Goal: Download file/media

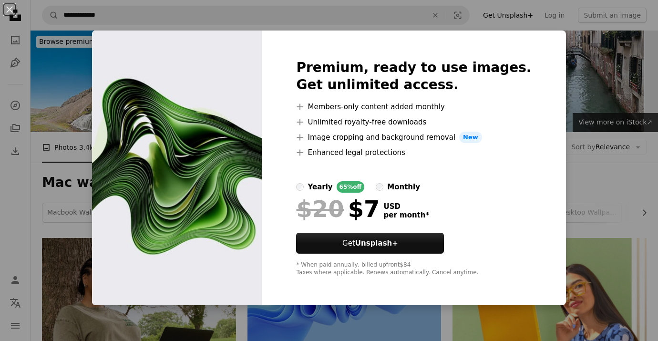
scroll to position [1459, 0]
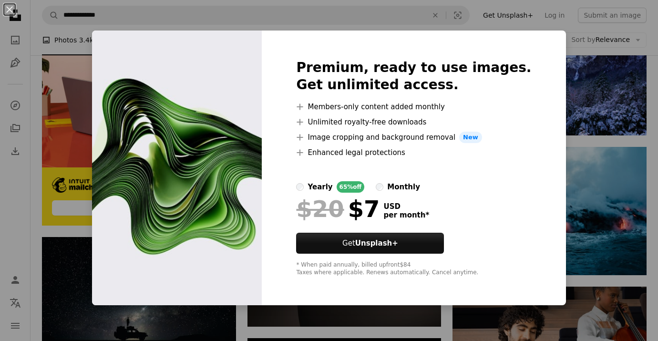
click at [585, 203] on div "An X shape Premium, ready to use images. Get unlimited access. A plus sign Memb…" at bounding box center [329, 170] width 658 height 341
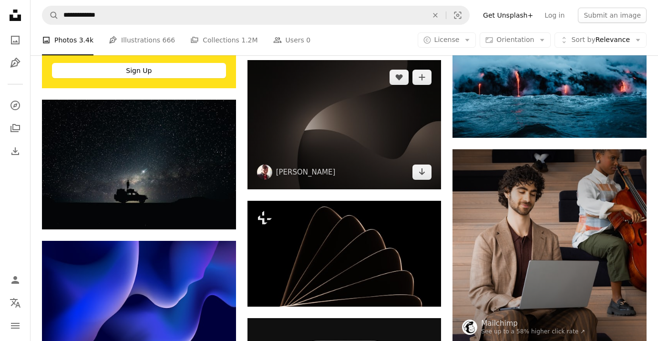
scroll to position [1611, 0]
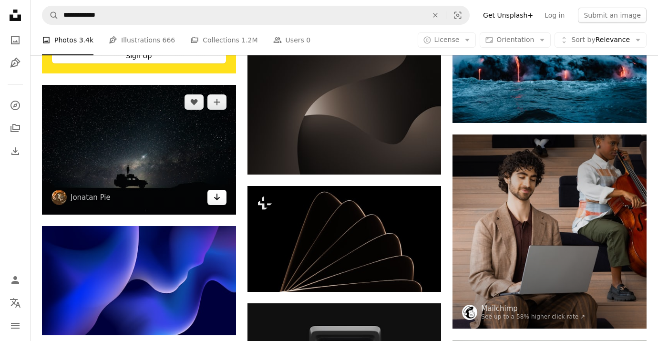
click at [220, 199] on icon "Arrow pointing down" at bounding box center [217, 196] width 8 height 11
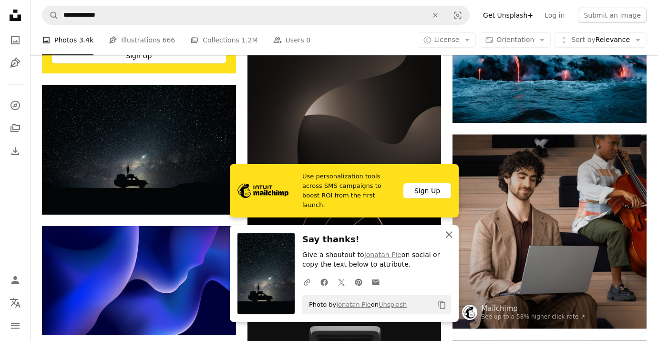
click at [448, 233] on icon "An X shape" at bounding box center [448, 234] width 11 height 11
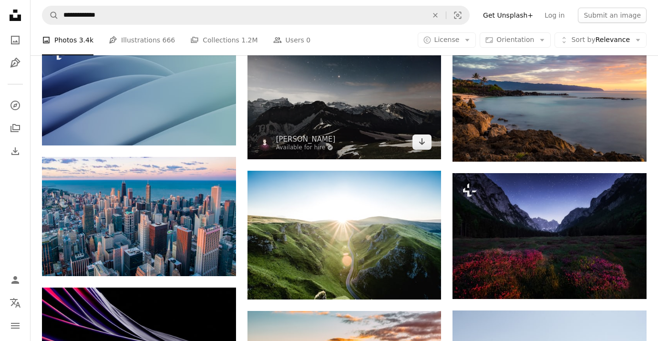
scroll to position [3446, 0]
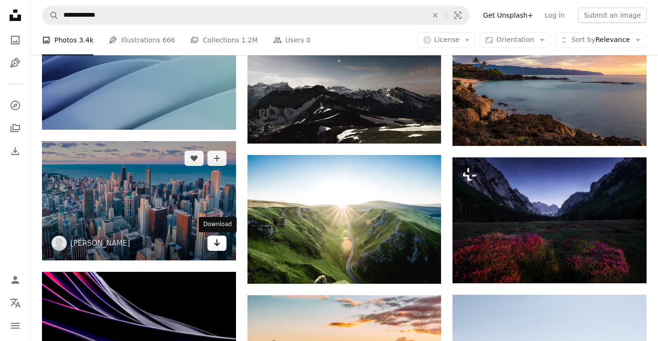
click at [221, 246] on link "Arrow pointing down" at bounding box center [216, 242] width 19 height 15
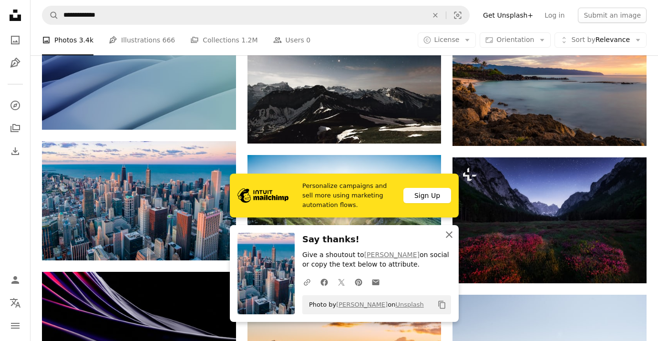
click at [444, 234] on icon "An X shape" at bounding box center [448, 234] width 11 height 11
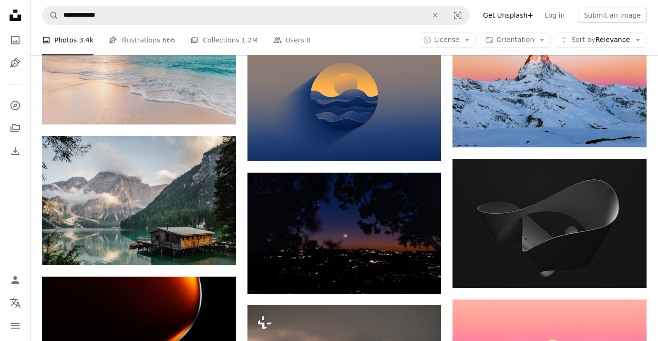
scroll to position [4133, 0]
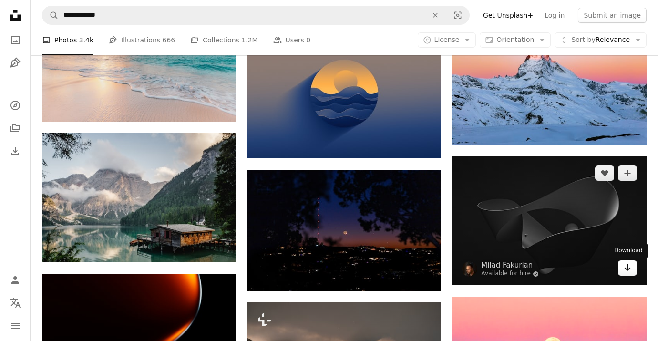
click at [627, 271] on icon "Download" at bounding box center [627, 267] width 6 height 7
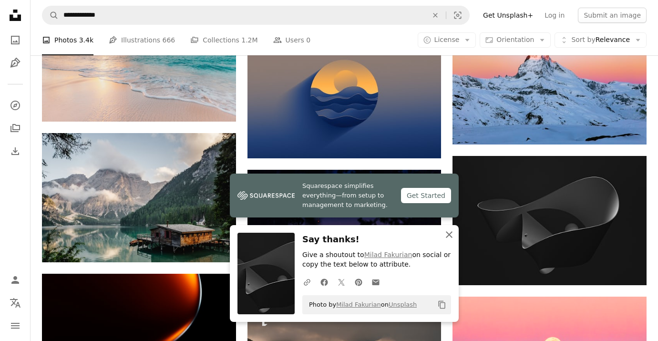
click at [452, 233] on icon "An X shape" at bounding box center [448, 234] width 11 height 11
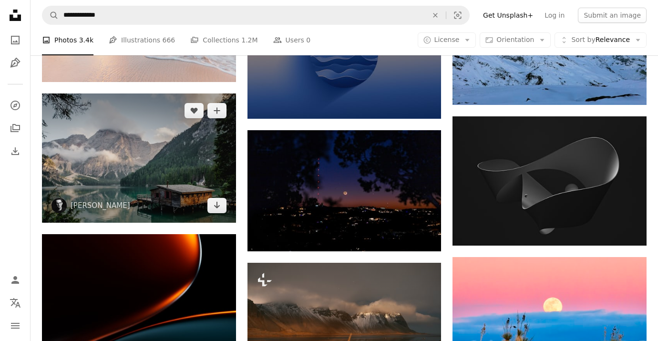
scroll to position [4174, 0]
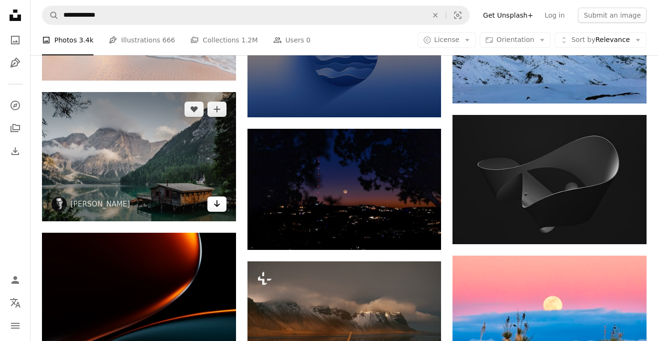
click at [217, 208] on icon "Arrow pointing down" at bounding box center [217, 203] width 8 height 11
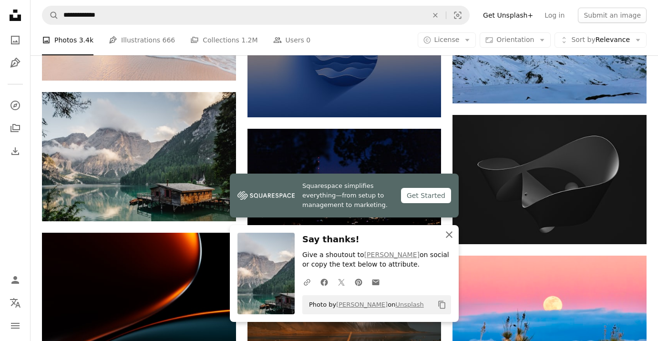
click at [444, 235] on icon "An X shape" at bounding box center [448, 234] width 11 height 11
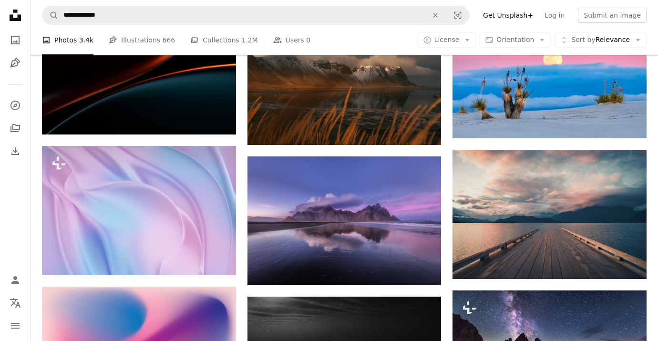
scroll to position [4424, 0]
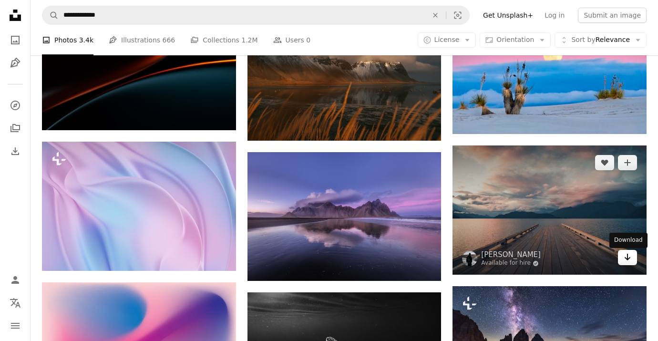
click at [628, 256] on icon "Arrow pointing down" at bounding box center [627, 256] width 8 height 11
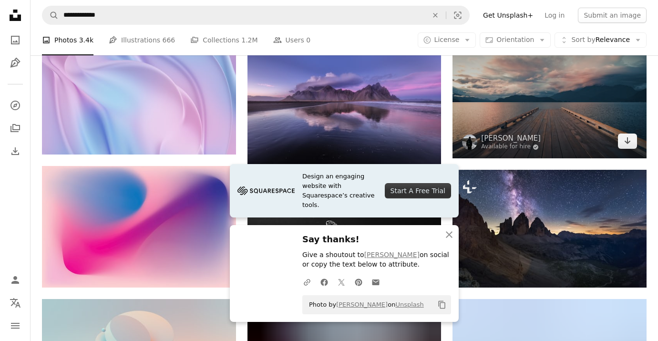
scroll to position [4542, 0]
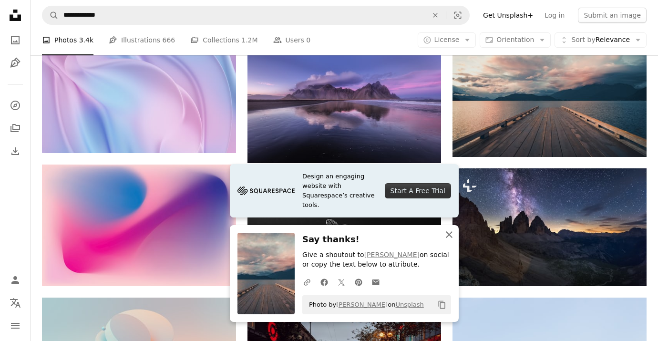
click at [447, 235] on icon "button" at bounding box center [449, 234] width 7 height 7
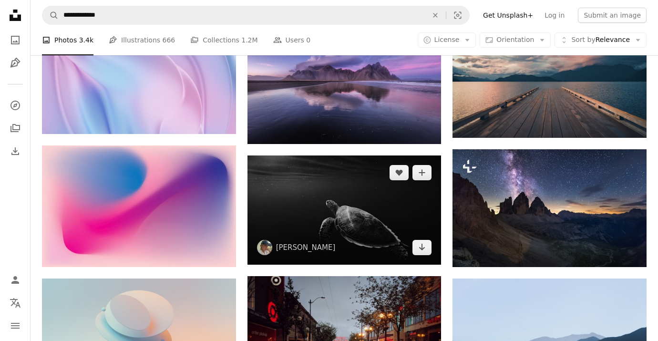
scroll to position [4561, 0]
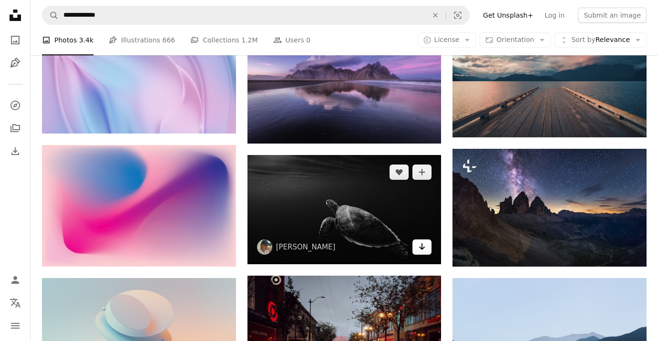
click at [417, 249] on link "Arrow pointing down" at bounding box center [421, 246] width 19 height 15
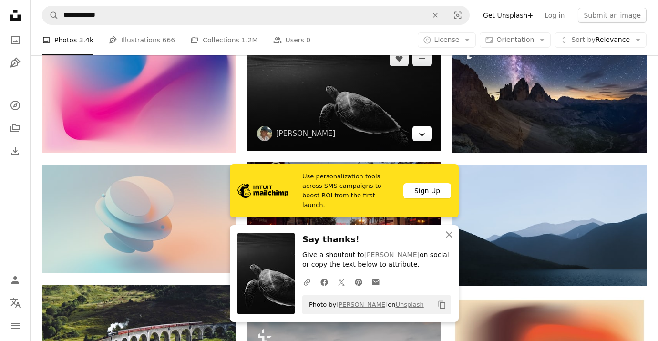
scroll to position [4683, 0]
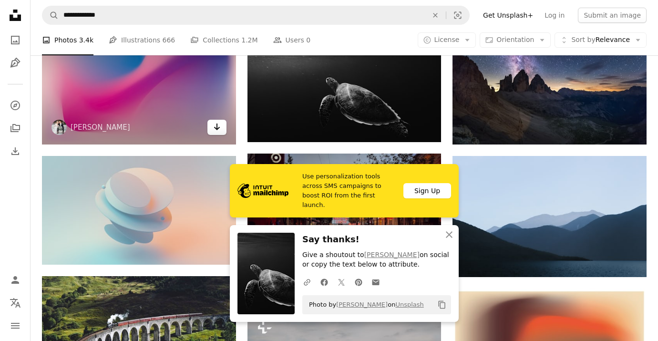
click at [217, 128] on icon "Download" at bounding box center [216, 126] width 6 height 7
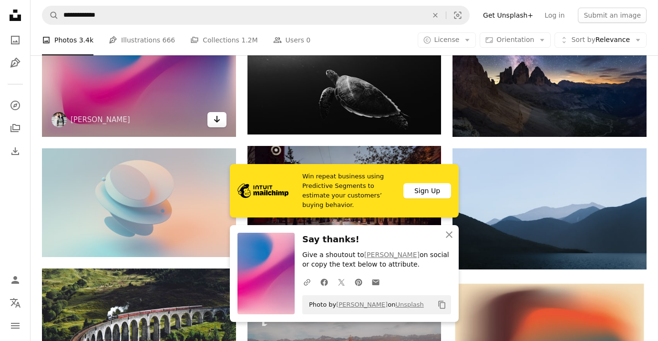
scroll to position [4721, 0]
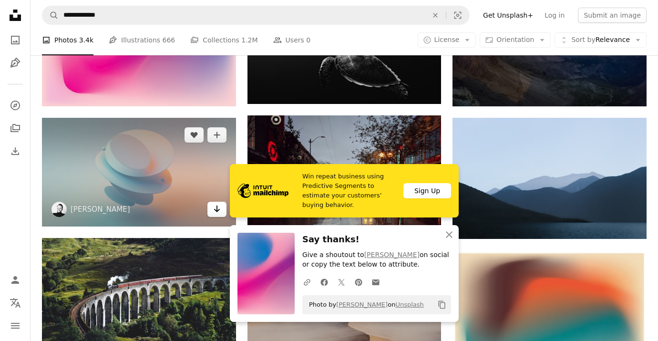
click at [214, 211] on icon "Arrow pointing down" at bounding box center [217, 208] width 8 height 11
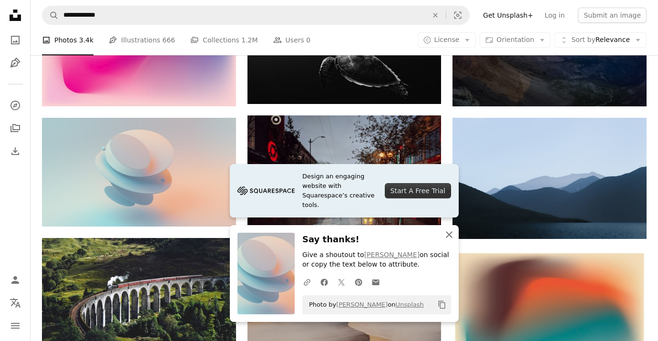
click at [449, 233] on icon "An X shape" at bounding box center [448, 234] width 11 height 11
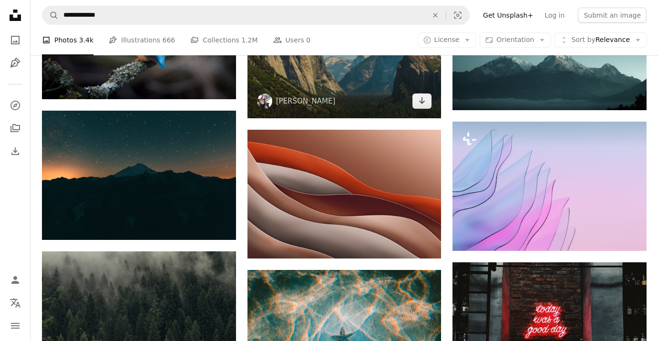
scroll to position [5134, 0]
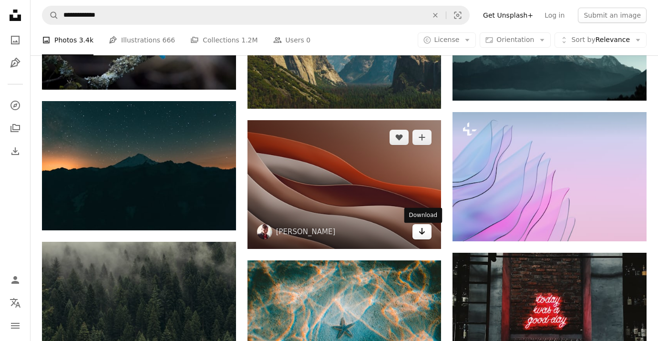
click at [419, 232] on icon "Arrow pointing down" at bounding box center [422, 230] width 8 height 11
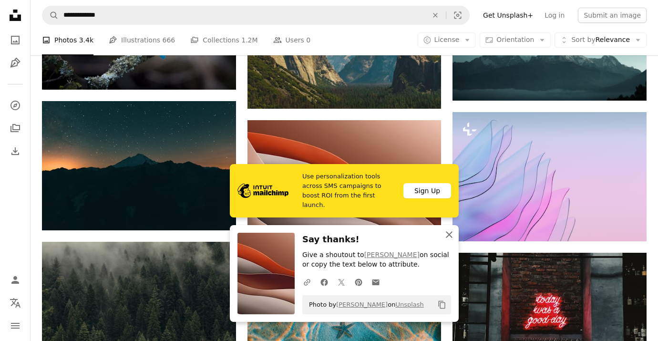
click at [448, 233] on icon "An X shape" at bounding box center [448, 234] width 11 height 11
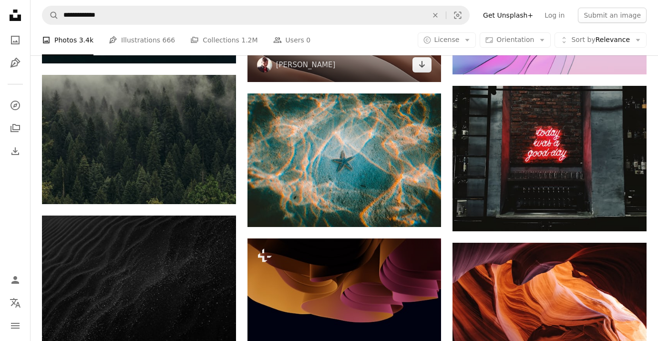
scroll to position [5305, 0]
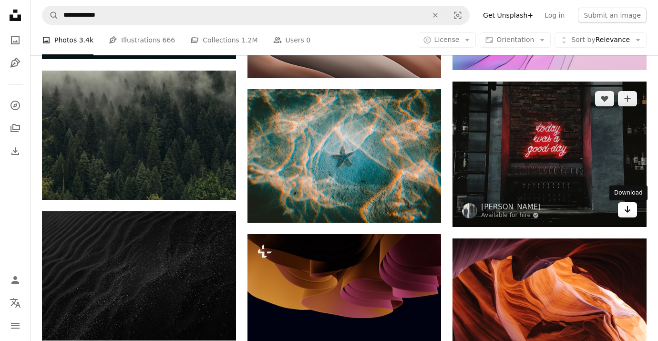
click at [625, 215] on icon "Arrow pointing down" at bounding box center [627, 208] width 8 height 11
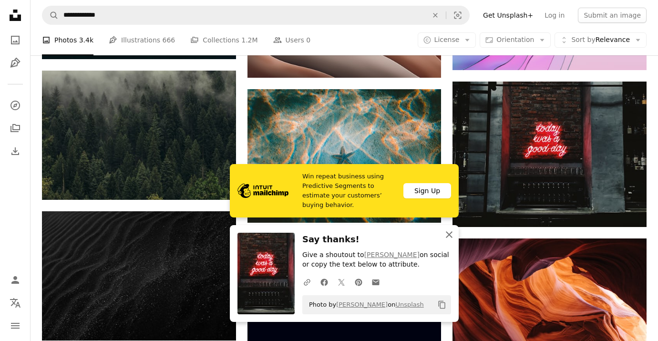
click at [448, 234] on icon "button" at bounding box center [449, 234] width 7 height 7
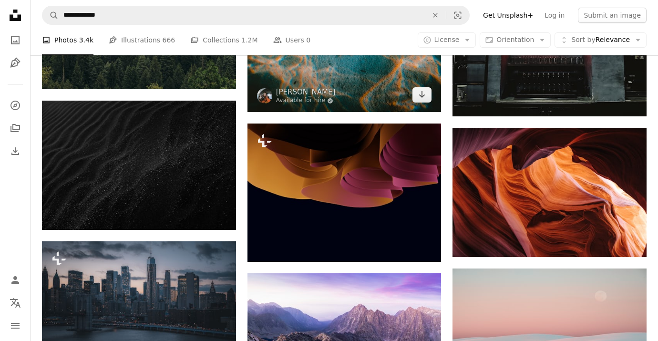
scroll to position [5425, 0]
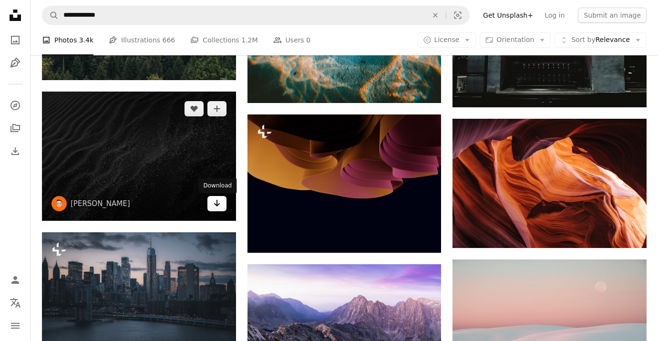
click at [216, 205] on icon "Download" at bounding box center [216, 203] width 6 height 7
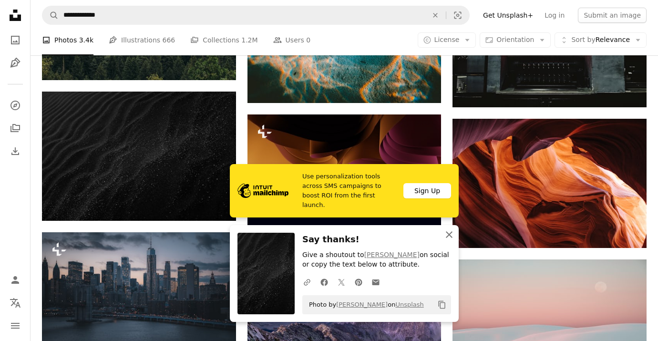
click at [451, 235] on icon "An X shape" at bounding box center [448, 234] width 11 height 11
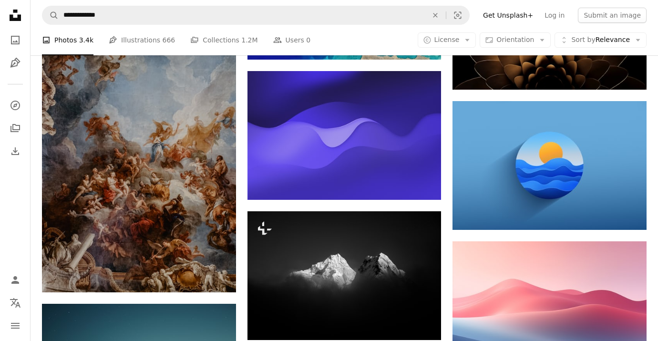
scroll to position [5868, 0]
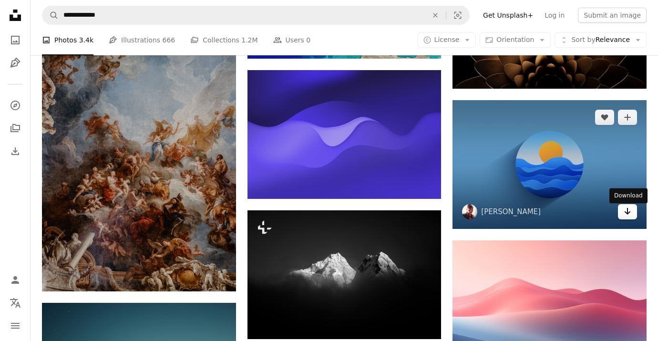
click at [629, 216] on icon "Arrow pointing down" at bounding box center [627, 210] width 8 height 11
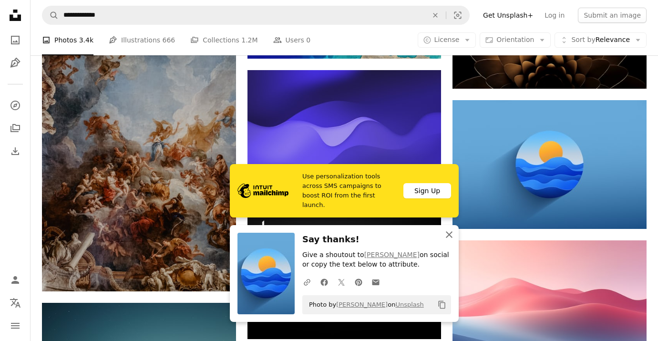
click at [447, 234] on icon "An X shape" at bounding box center [448, 234] width 11 height 11
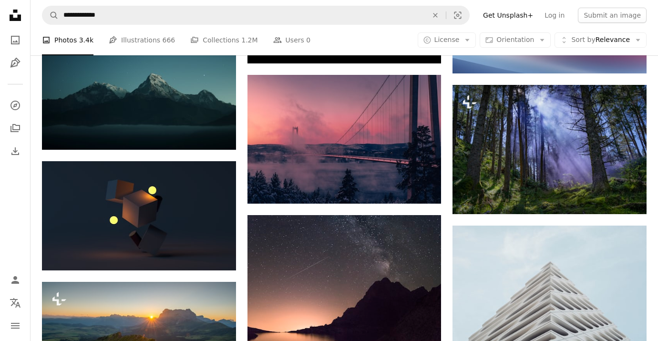
scroll to position [6147, 0]
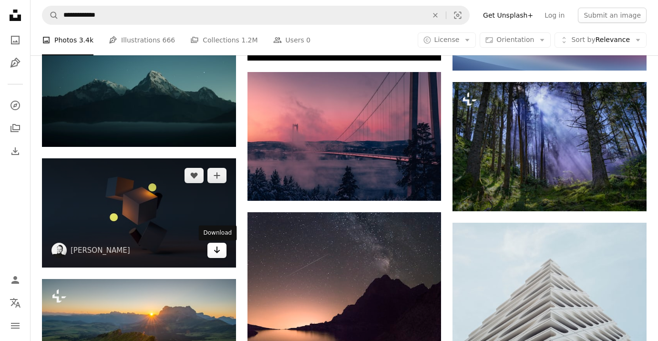
click at [219, 255] on icon "Arrow pointing down" at bounding box center [217, 249] width 8 height 11
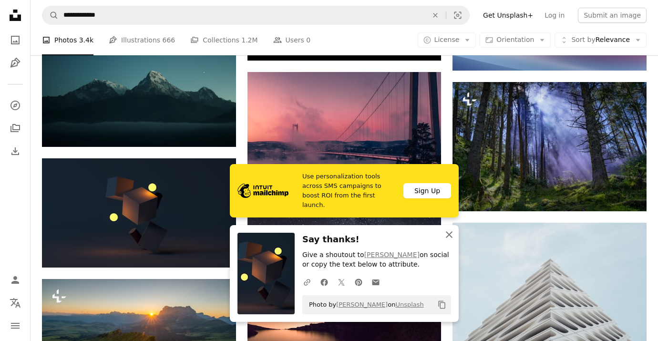
click at [448, 233] on icon "button" at bounding box center [449, 234] width 7 height 7
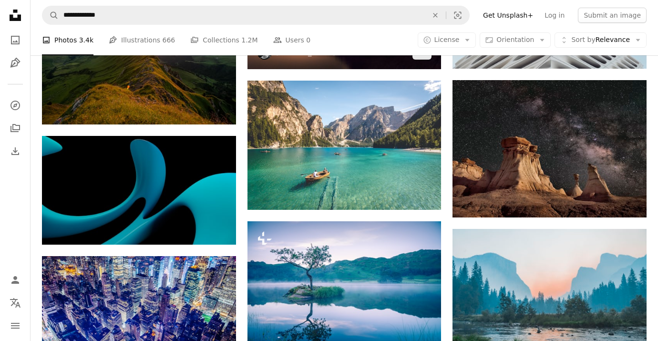
scroll to position [6431, 0]
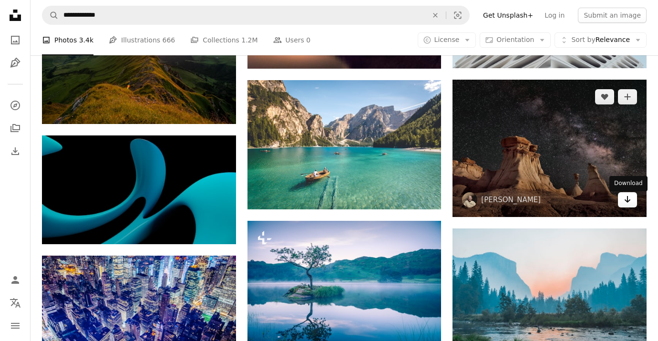
click at [625, 203] on icon "Download" at bounding box center [627, 199] width 6 height 7
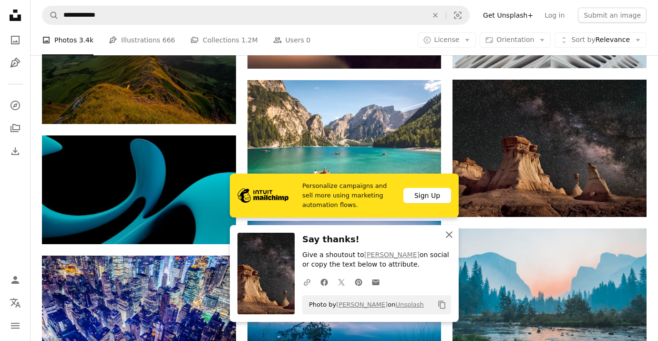
click at [449, 235] on icon "button" at bounding box center [449, 234] width 7 height 7
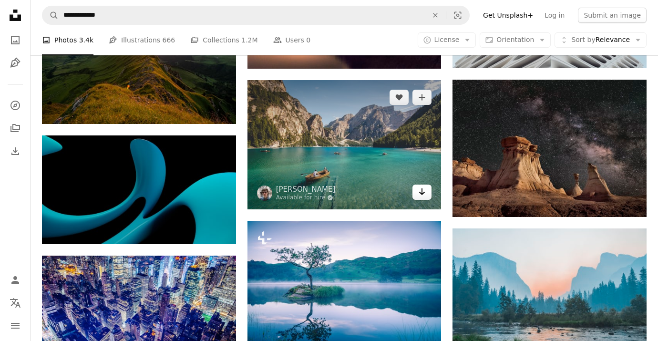
click at [421, 197] on icon "Arrow pointing down" at bounding box center [422, 191] width 8 height 11
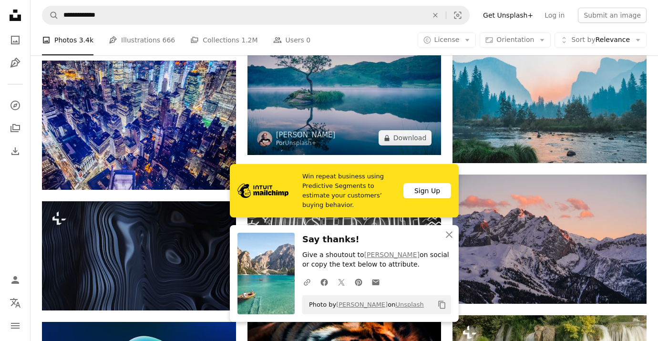
scroll to position [6626, 0]
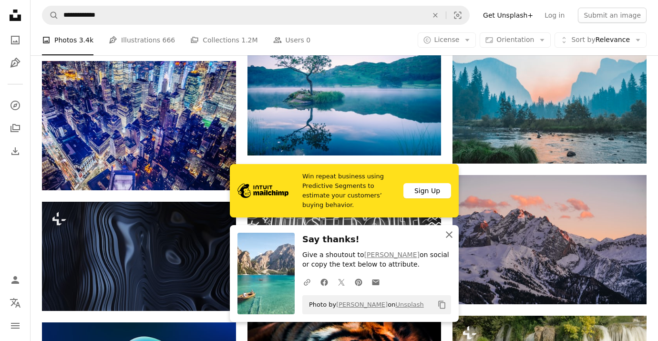
click at [451, 233] on icon "An X shape" at bounding box center [448, 234] width 11 height 11
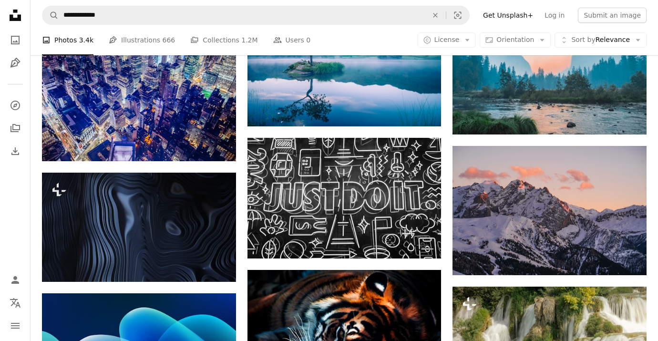
scroll to position [6665, 0]
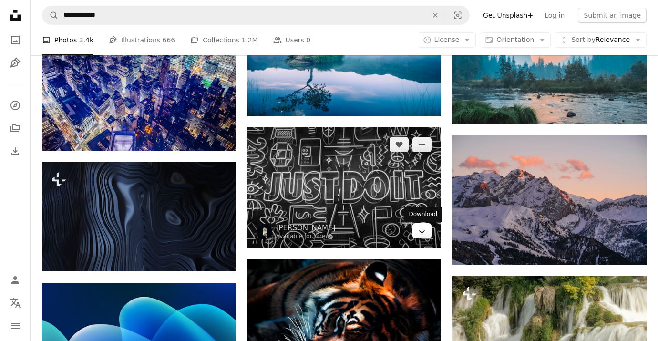
click at [422, 236] on icon "Arrow pointing down" at bounding box center [422, 229] width 8 height 11
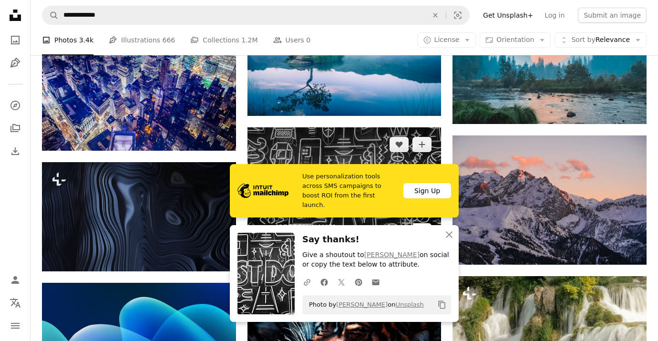
scroll to position [6695, 0]
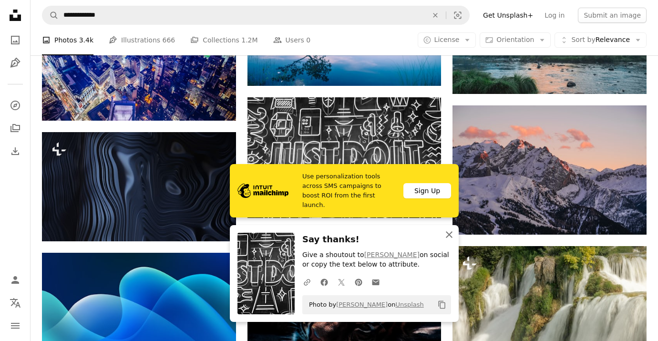
click at [448, 236] on icon "An X shape" at bounding box center [448, 234] width 11 height 11
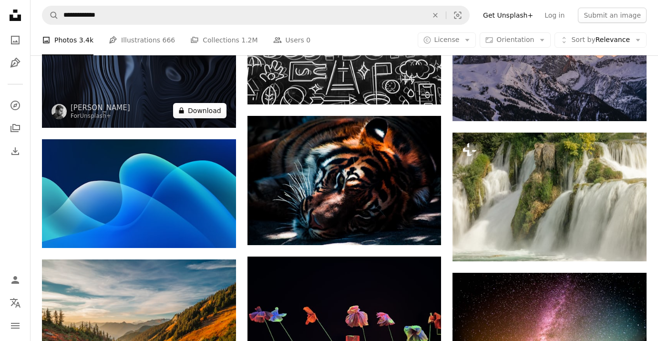
scroll to position [6815, 0]
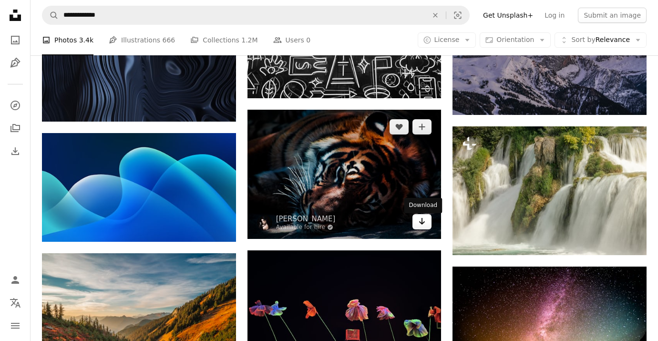
click at [424, 224] on icon "Download" at bounding box center [422, 221] width 6 height 7
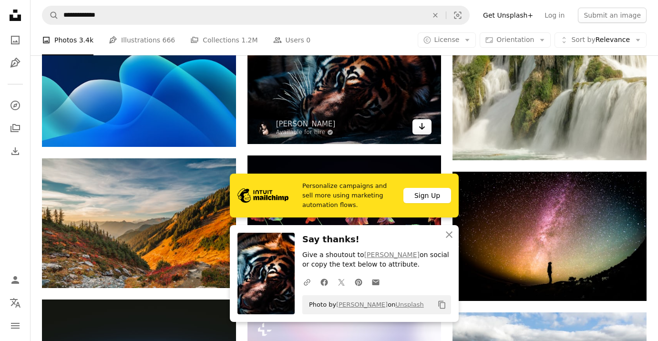
scroll to position [6919, 0]
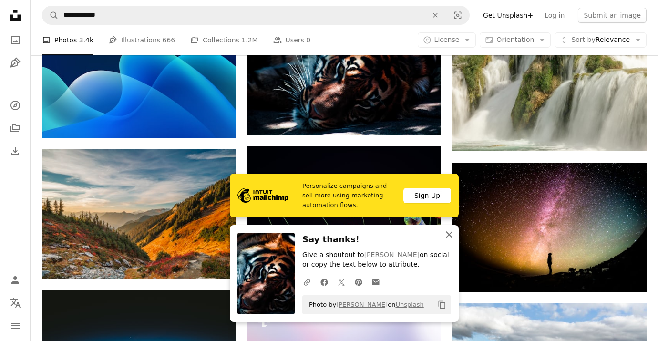
click at [448, 234] on icon "button" at bounding box center [449, 234] width 7 height 7
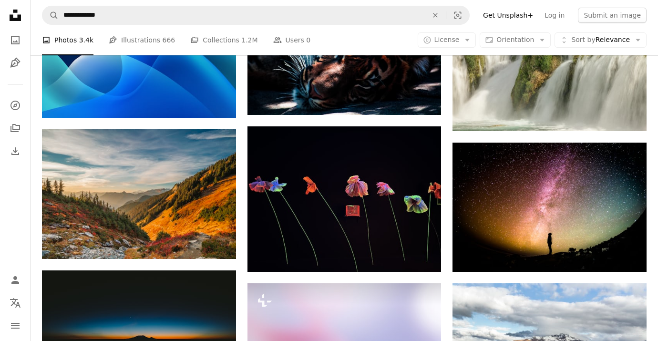
scroll to position [6942, 0]
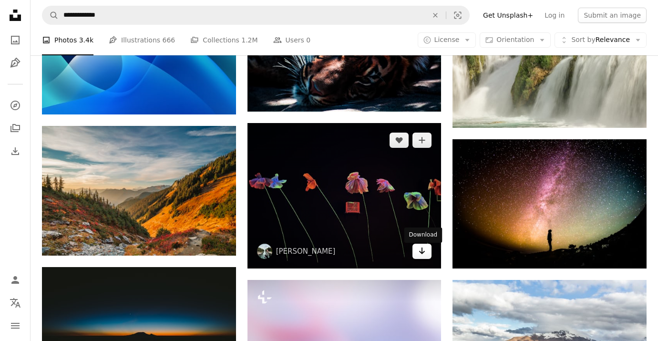
click at [423, 256] on icon "Arrow pointing down" at bounding box center [422, 250] width 8 height 11
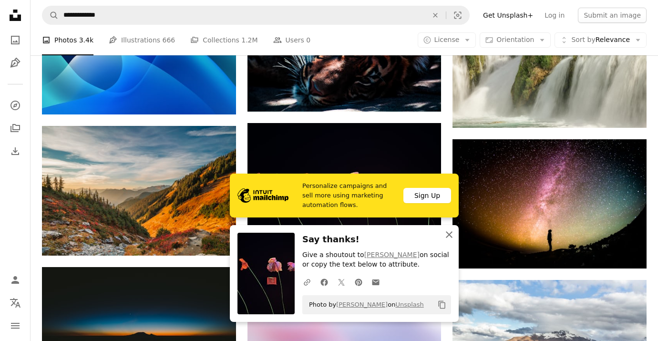
click at [450, 233] on icon "button" at bounding box center [449, 234] width 7 height 7
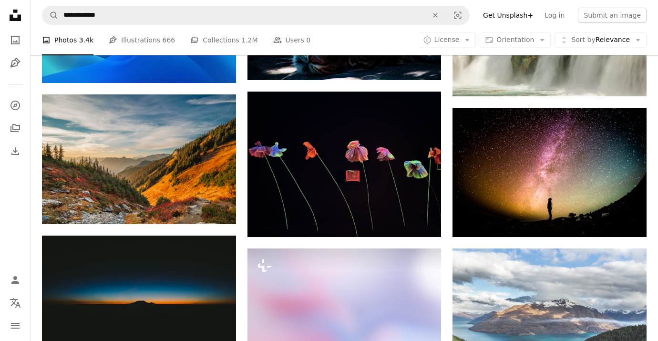
scroll to position [6978, 0]
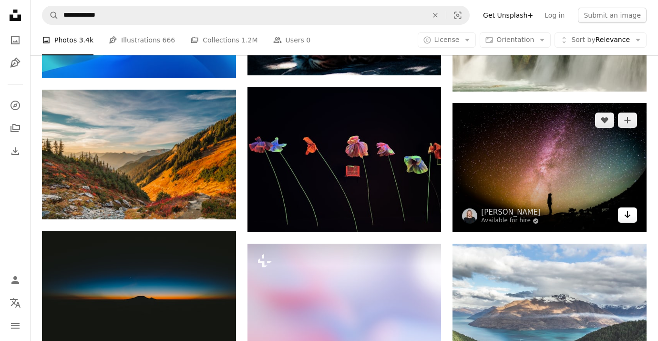
click at [630, 219] on icon "Arrow pointing down" at bounding box center [627, 214] width 8 height 11
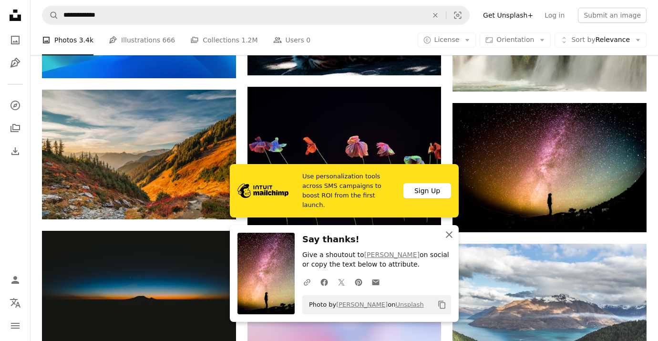
click at [450, 233] on icon "button" at bounding box center [449, 234] width 7 height 7
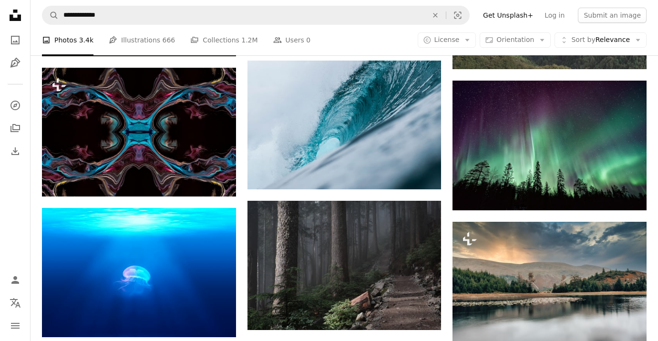
scroll to position [7310, 0]
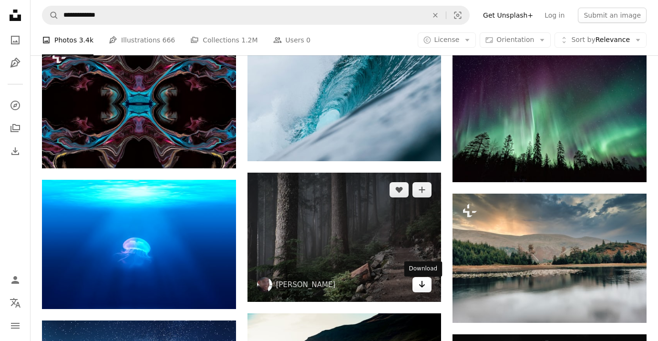
click at [418, 289] on icon "Arrow pointing down" at bounding box center [422, 283] width 8 height 11
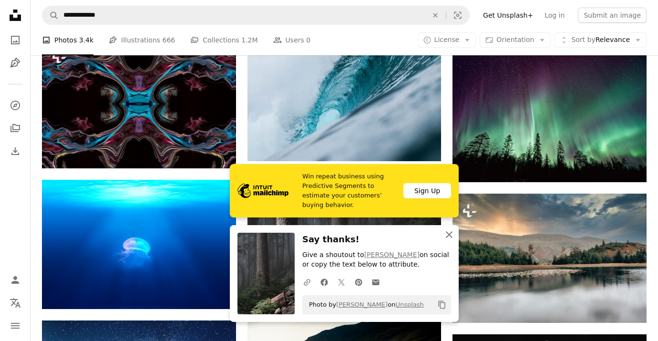
click at [449, 236] on icon "An X shape" at bounding box center [448, 234] width 11 height 11
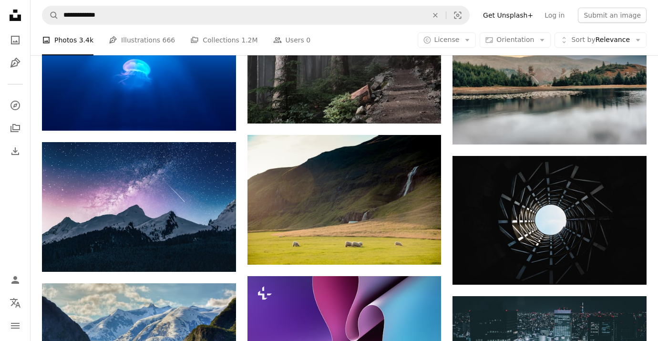
scroll to position [7490, 0]
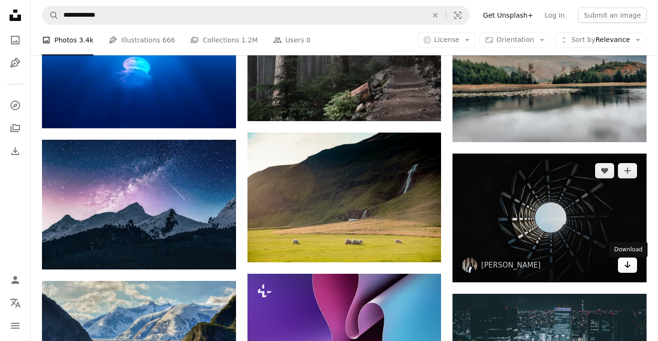
click at [629, 270] on icon "Arrow pointing down" at bounding box center [627, 264] width 8 height 11
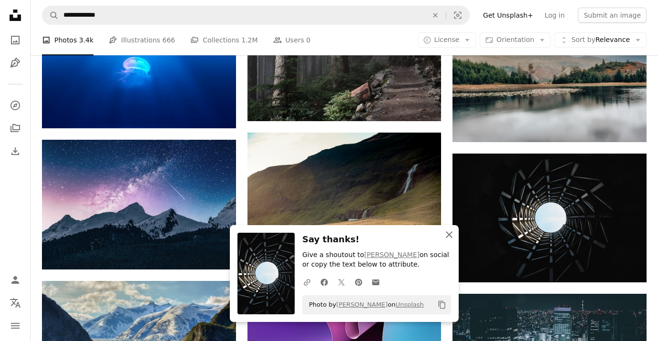
click at [449, 235] on icon "An X shape" at bounding box center [448, 234] width 11 height 11
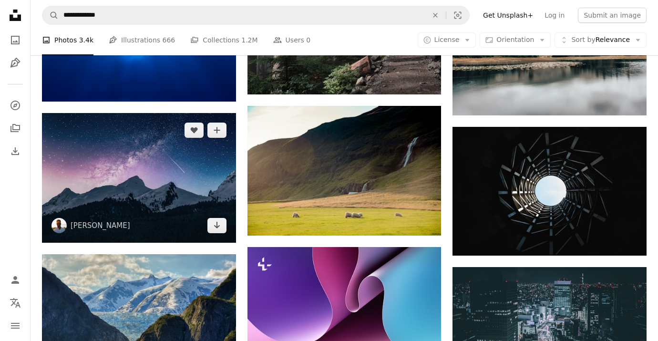
scroll to position [7525, 0]
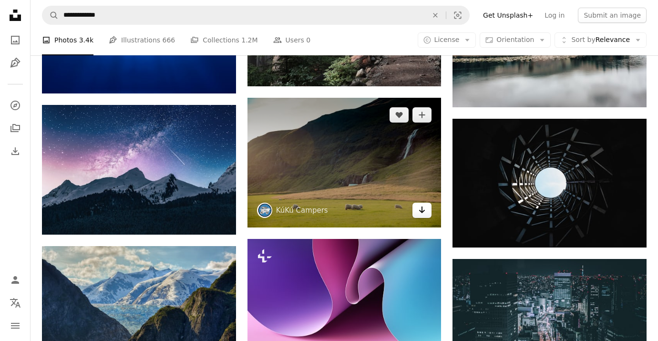
click at [421, 215] on icon "Arrow pointing down" at bounding box center [422, 209] width 8 height 11
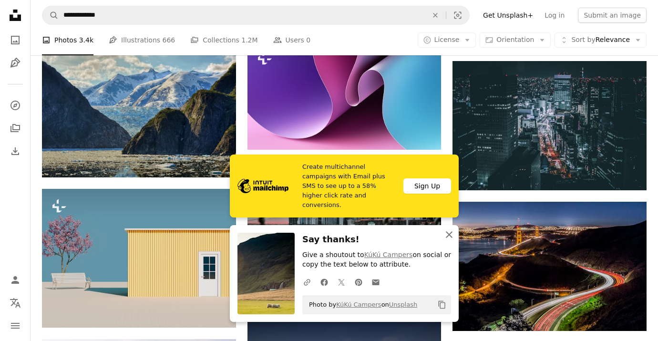
scroll to position [7729, 0]
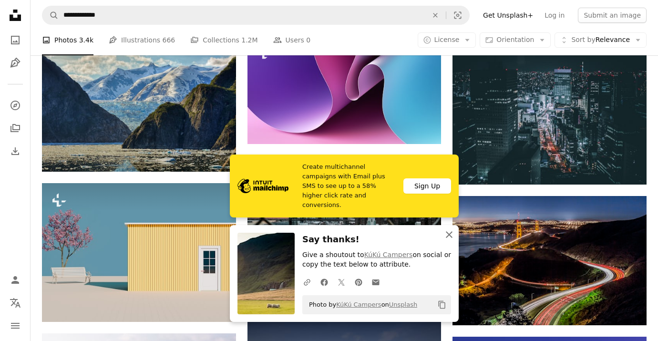
click at [448, 231] on icon "An X shape" at bounding box center [448, 234] width 11 height 11
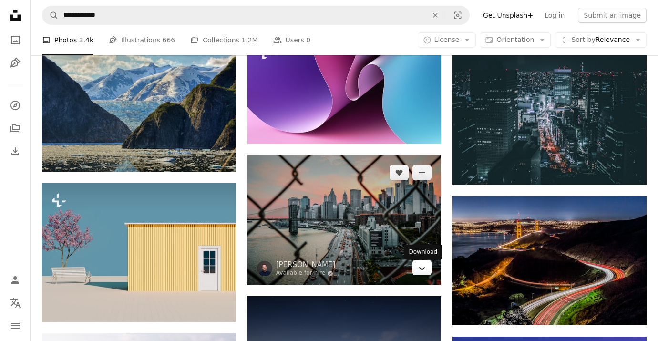
click at [423, 275] on link "Arrow pointing down" at bounding box center [421, 267] width 19 height 15
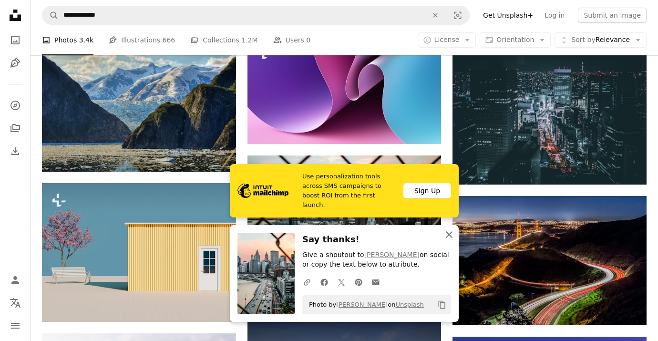
click at [450, 233] on icon "button" at bounding box center [449, 234] width 7 height 7
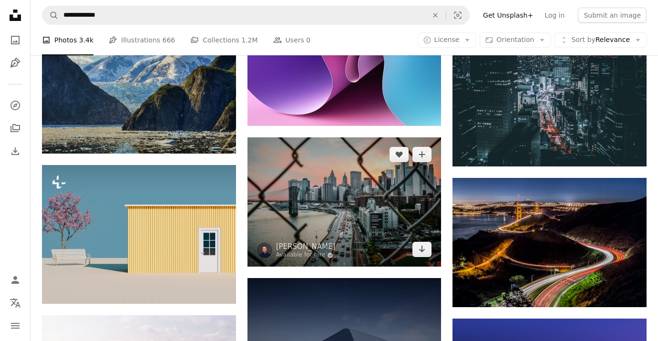
scroll to position [7751, 0]
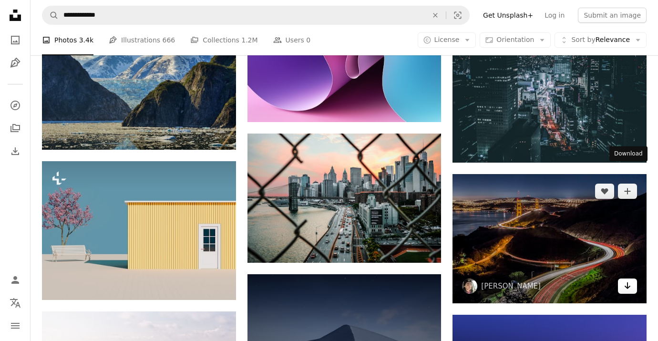
click at [628, 280] on icon "Arrow pointing down" at bounding box center [627, 285] width 8 height 11
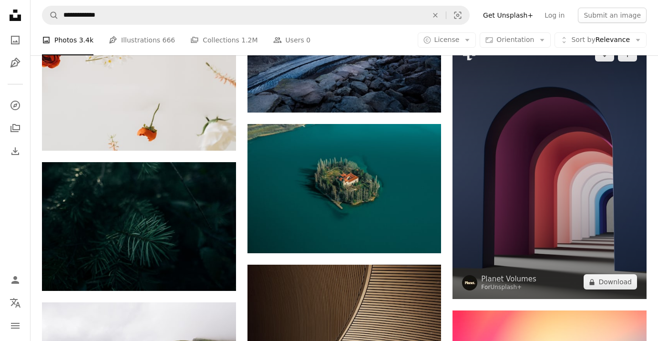
scroll to position [8597, 0]
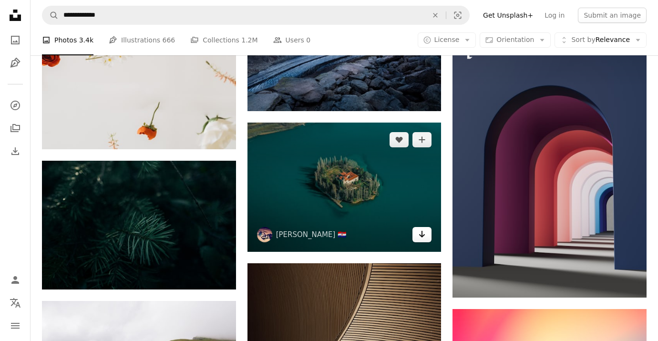
click at [422, 237] on icon "Download" at bounding box center [422, 234] width 6 height 7
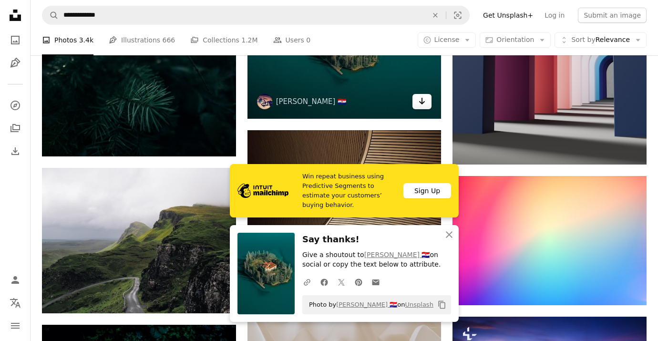
scroll to position [8793, 0]
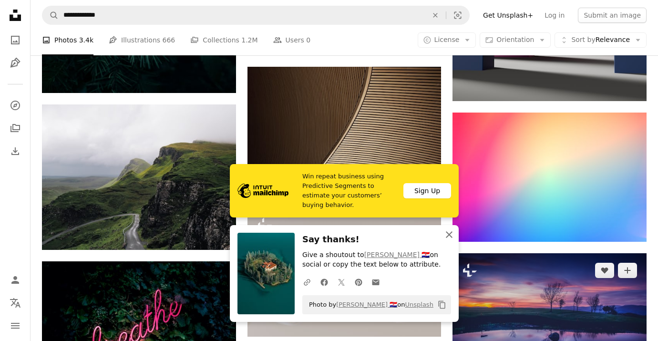
click at [446, 235] on icon "An X shape" at bounding box center [448, 234] width 11 height 11
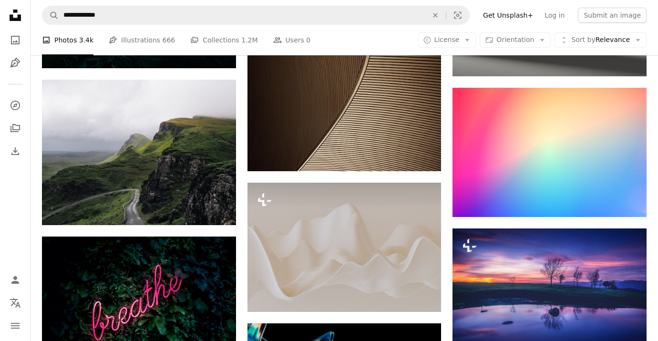
scroll to position [8820, 0]
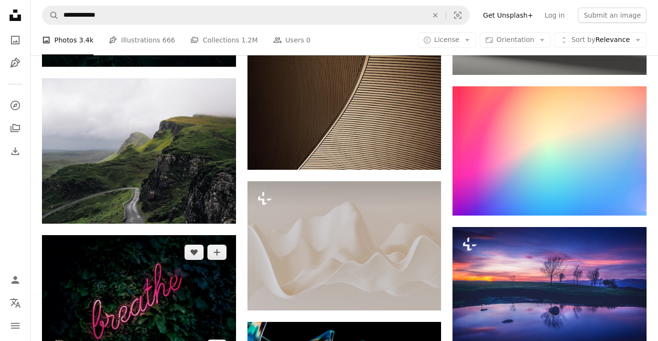
click at [214, 340] on icon "Arrow pointing down" at bounding box center [217, 346] width 8 height 11
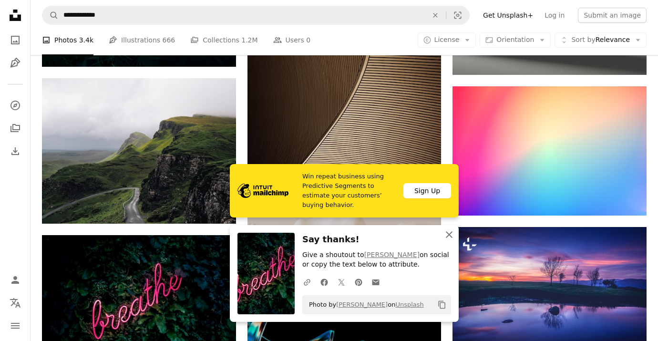
click at [450, 236] on icon "button" at bounding box center [449, 234] width 7 height 7
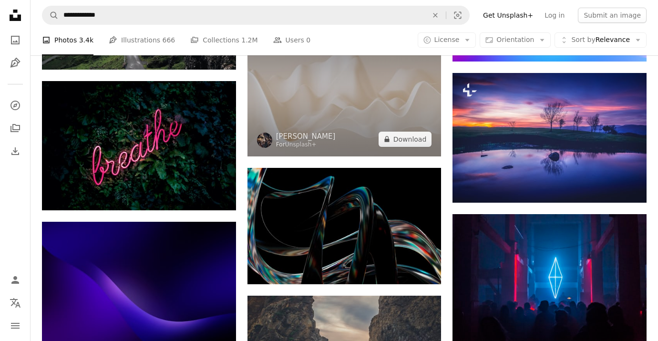
scroll to position [8974, 0]
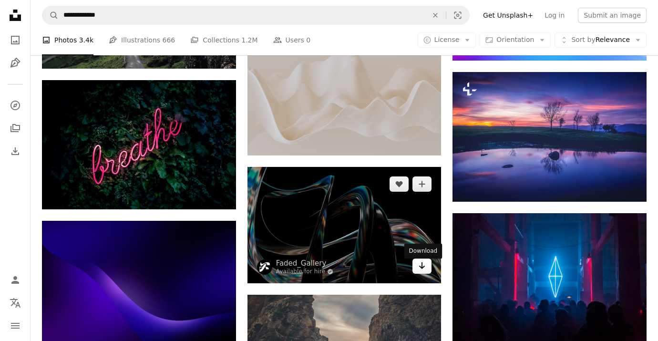
click at [424, 271] on icon "Arrow pointing down" at bounding box center [422, 265] width 8 height 11
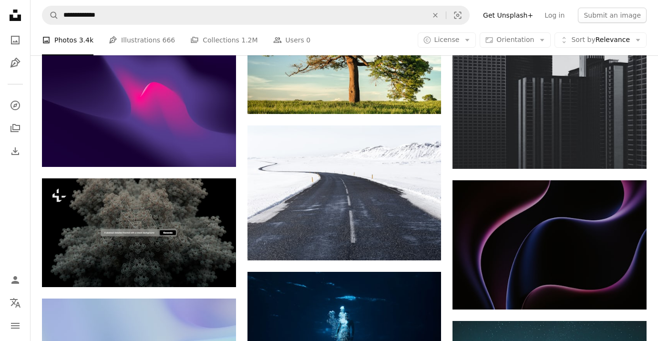
scroll to position [9964, 0]
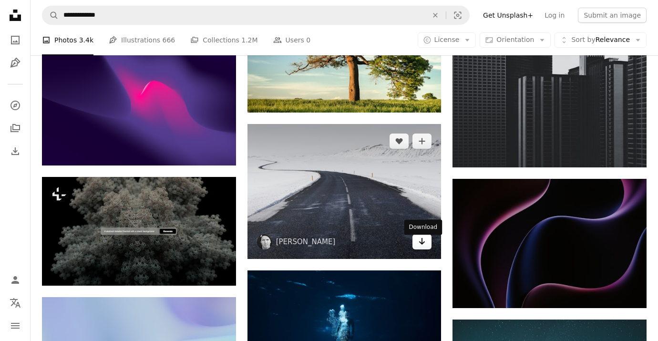
click at [425, 247] on icon "Arrow pointing down" at bounding box center [422, 240] width 8 height 11
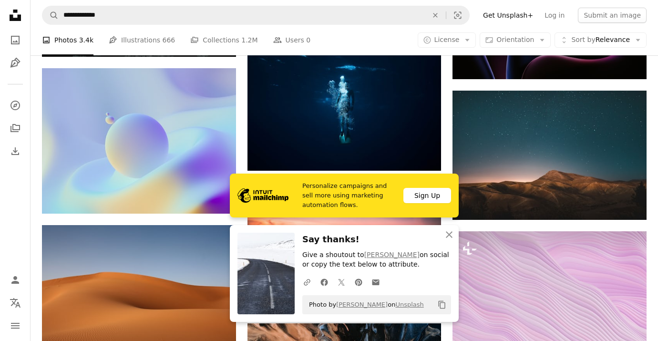
scroll to position [10201, 0]
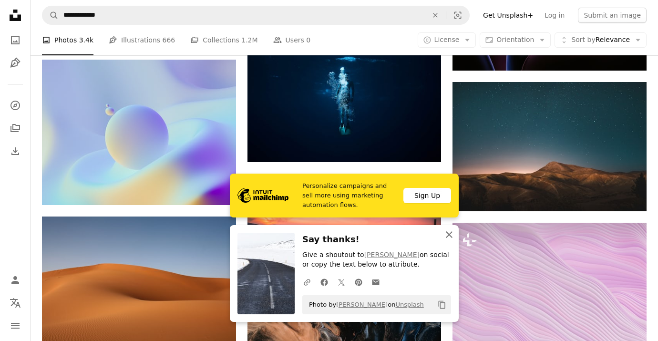
click at [449, 232] on icon "An X shape" at bounding box center [448, 234] width 11 height 11
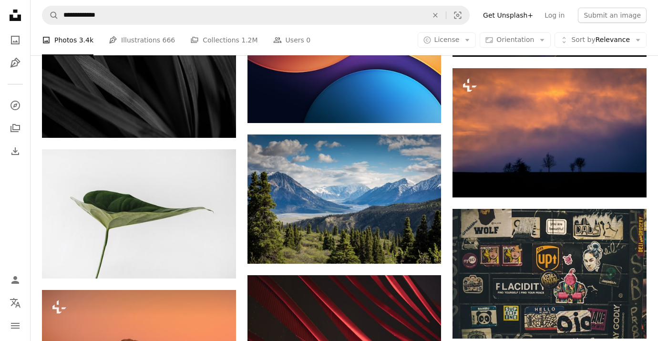
scroll to position [11371, 0]
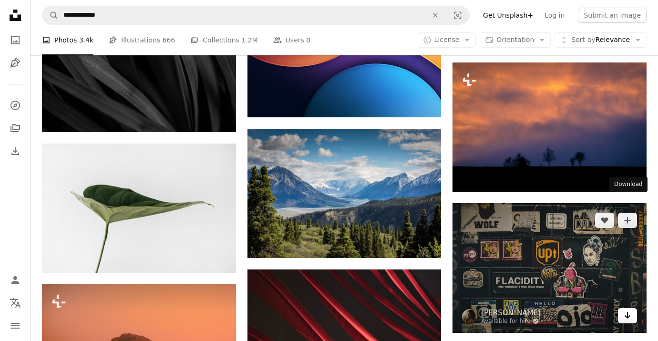
click at [626, 312] on icon "Download" at bounding box center [627, 315] width 6 height 7
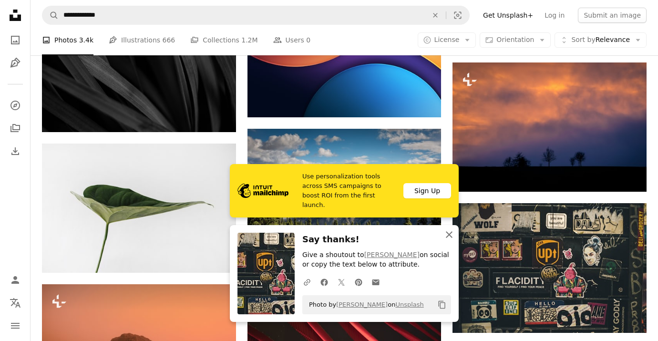
click at [448, 233] on icon "button" at bounding box center [449, 234] width 7 height 7
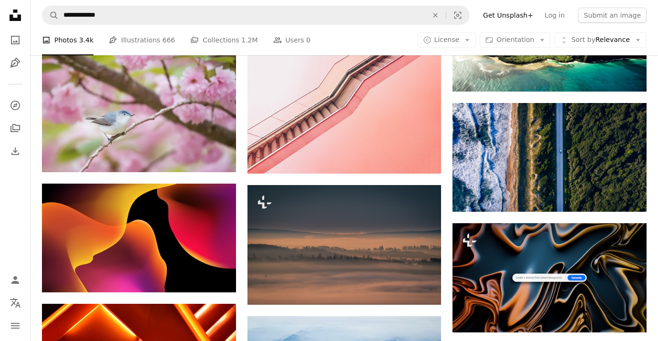
scroll to position [11762, 0]
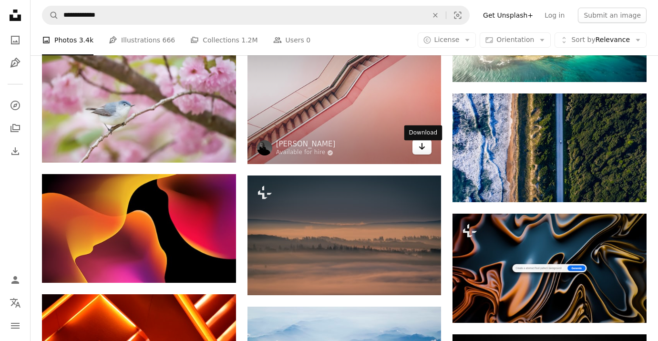
click at [425, 152] on icon "Arrow pointing down" at bounding box center [422, 146] width 8 height 11
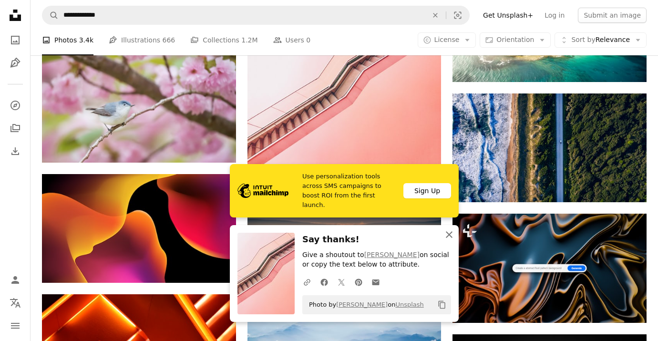
click at [449, 233] on icon "An X shape" at bounding box center [448, 234] width 11 height 11
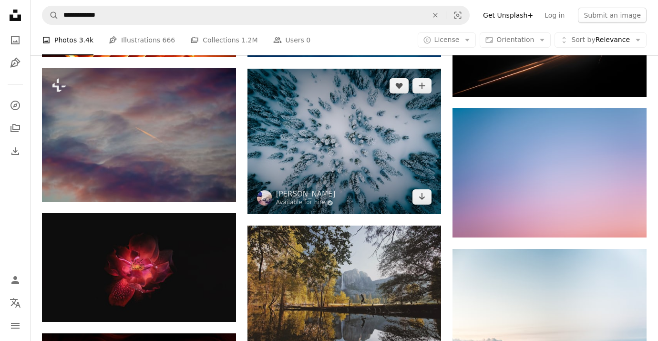
scroll to position [12131, 0]
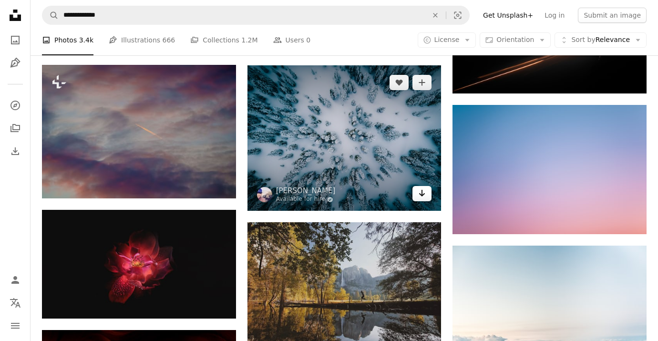
click at [420, 199] on icon "Arrow pointing down" at bounding box center [422, 192] width 8 height 11
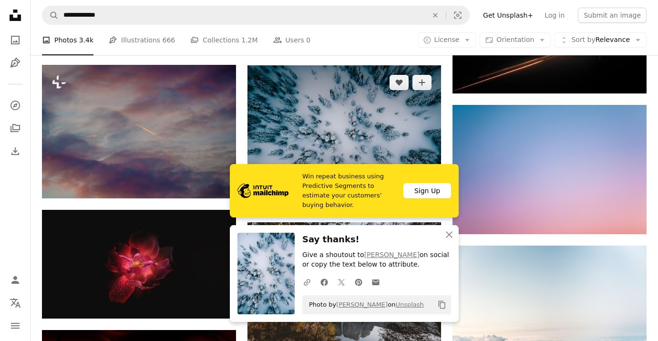
scroll to position [12297, 0]
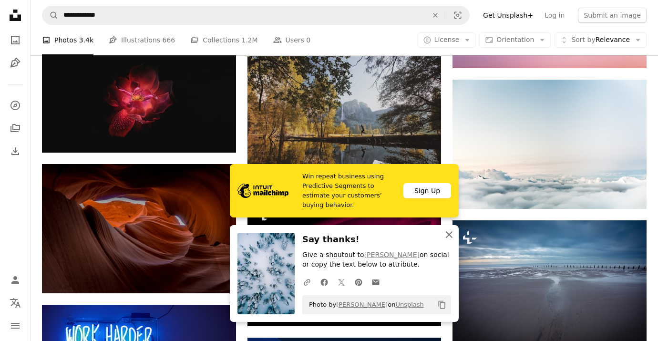
click at [451, 233] on icon "An X shape" at bounding box center [448, 234] width 11 height 11
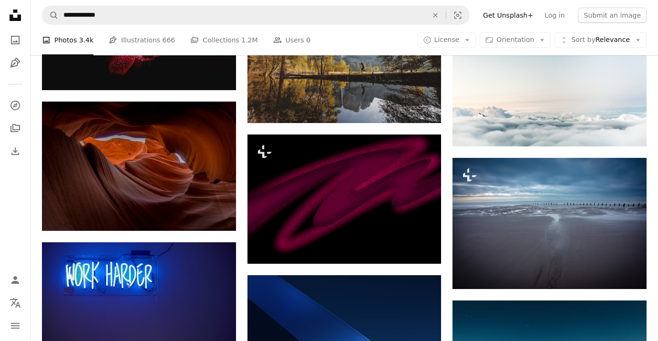
scroll to position [12362, 0]
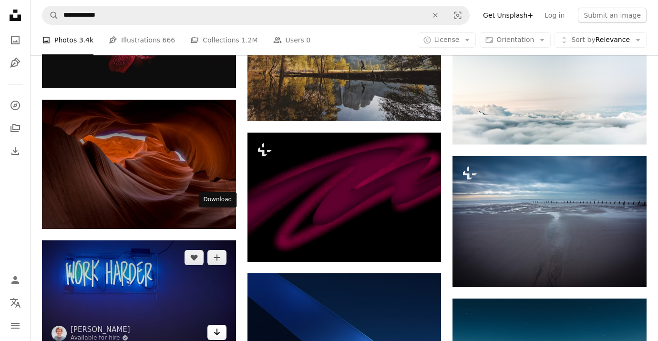
click at [217, 326] on icon "Arrow pointing down" at bounding box center [217, 331] width 8 height 11
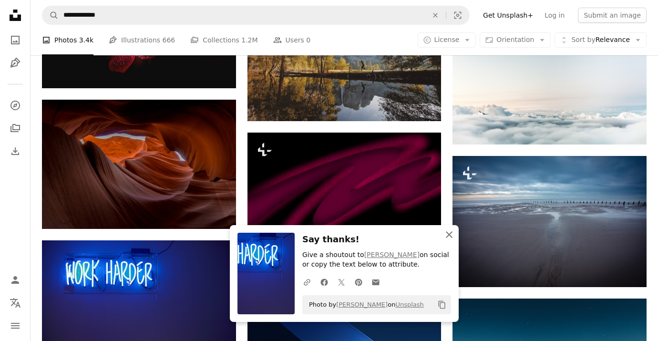
click at [451, 238] on icon "An X shape" at bounding box center [448, 234] width 11 height 11
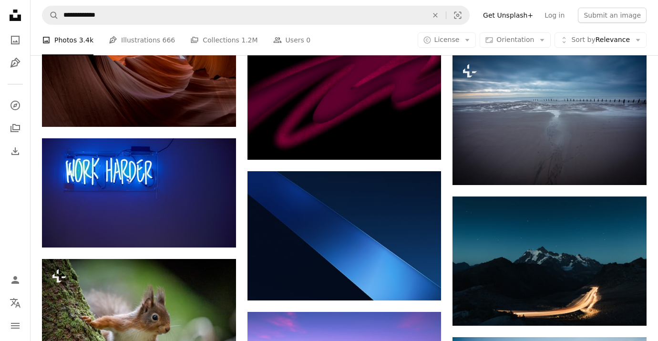
scroll to position [12484, 0]
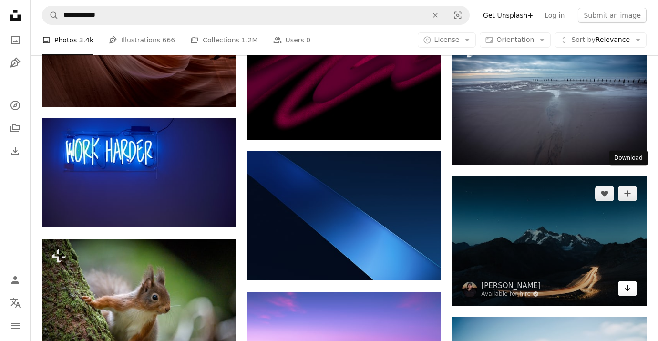
click at [630, 282] on icon "Arrow pointing down" at bounding box center [627, 287] width 8 height 11
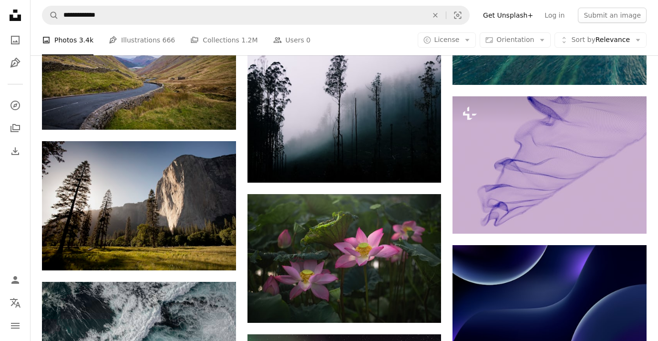
scroll to position [13127, 0]
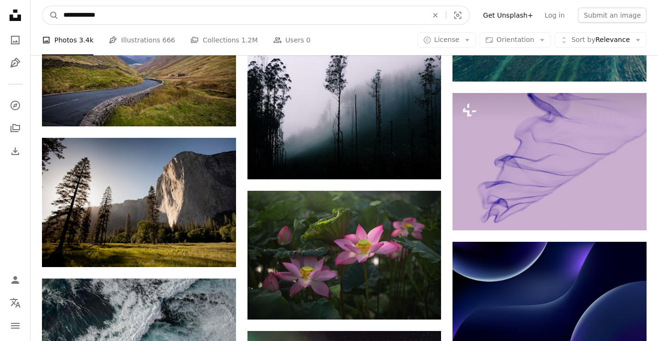
click at [340, 7] on input "**********" at bounding box center [242, 15] width 366 height 18
